Goal: Task Accomplishment & Management: Manage account settings

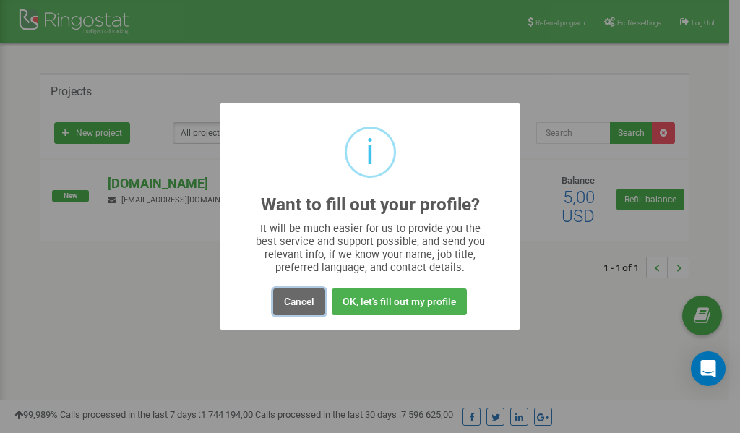
click at [300, 297] on button "Cancel" at bounding box center [299, 301] width 52 height 27
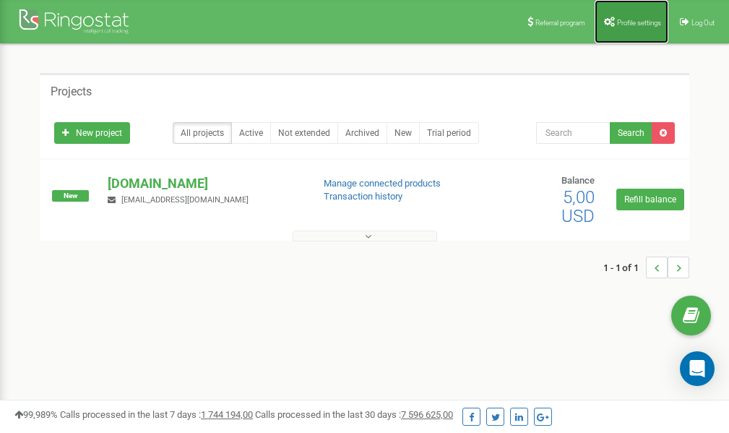
click at [630, 25] on span "Profile settings" at bounding box center [639, 23] width 44 height 8
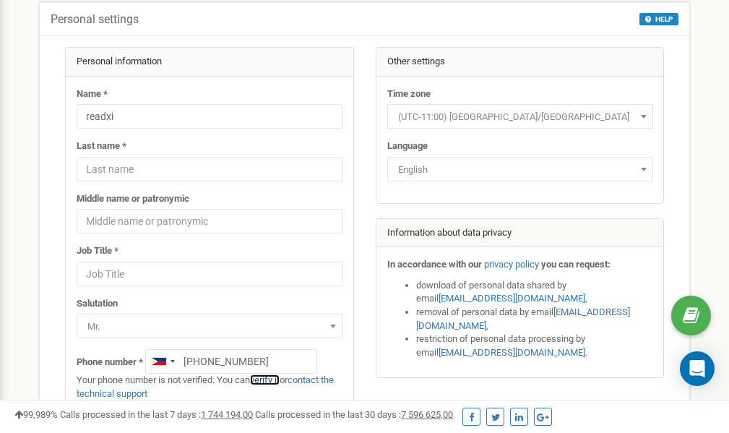
click at [271, 379] on link "verify it" at bounding box center [265, 379] width 30 height 11
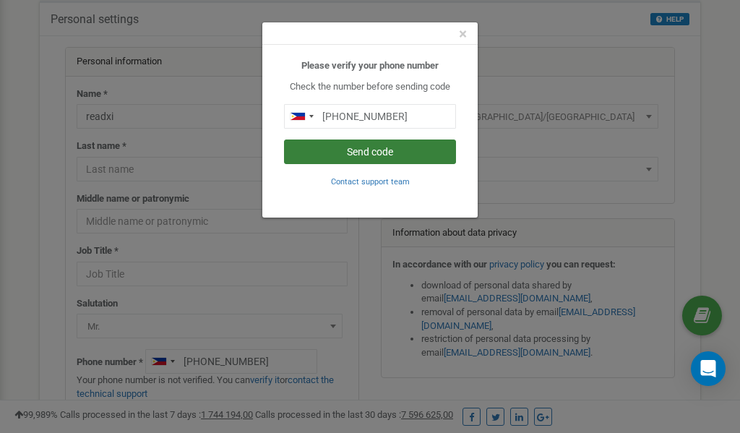
click at [383, 152] on button "Send code" at bounding box center [370, 151] width 172 height 25
